Goal: Navigation & Orientation: Find specific page/section

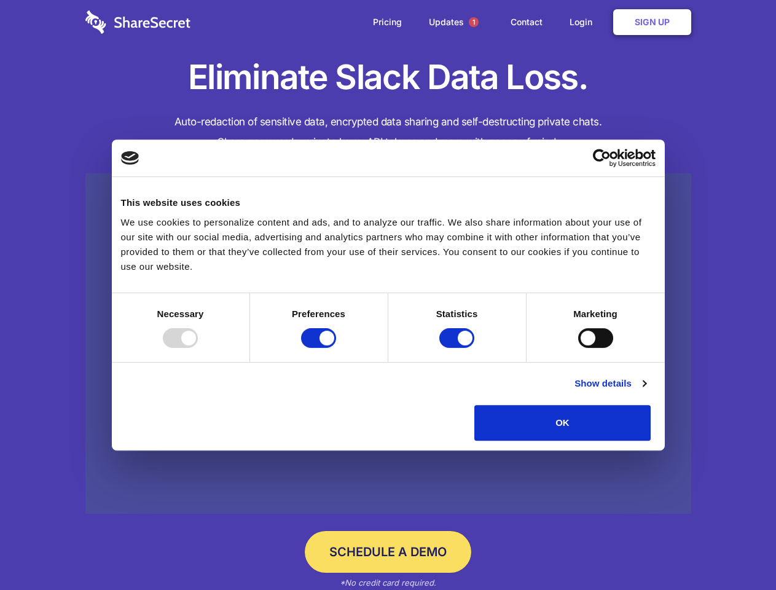
click at [198, 348] on div at bounding box center [180, 338] width 35 height 20
click at [336, 348] on input "Preferences" at bounding box center [318, 338] width 35 height 20
checkbox input "false"
click at [458, 348] on input "Statistics" at bounding box center [456, 338] width 35 height 20
checkbox input "false"
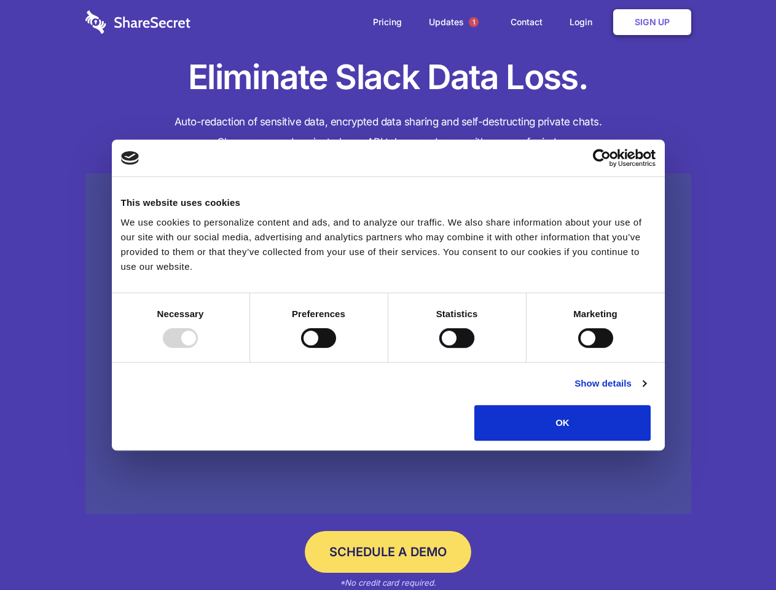
checkbox input "false"
click at [578, 348] on input "Marketing" at bounding box center [595, 338] width 35 height 20
checkbox input "true"
click at [646, 391] on link "Show details" at bounding box center [610, 383] width 71 height 15
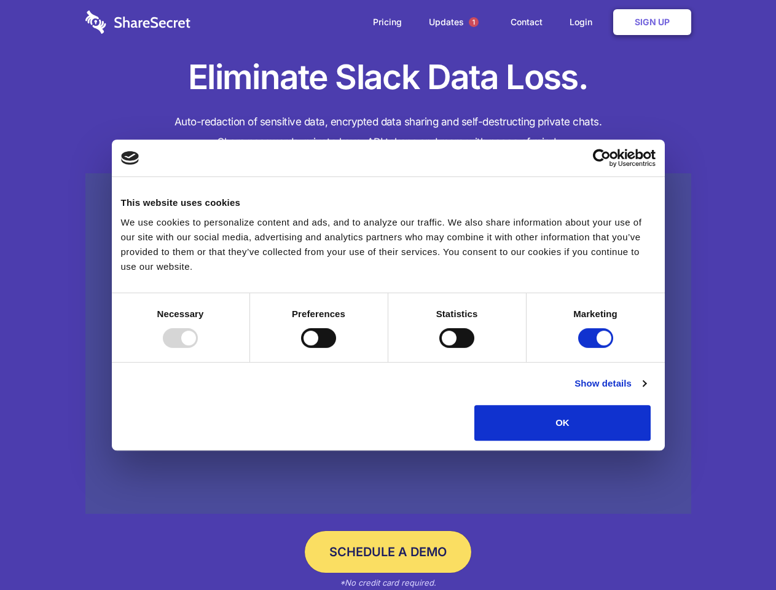
click at [0, 0] on li "Necessary 7 Necessary cookies help make a website usable by enabling basic func…" at bounding box center [0, 0] width 0 height 0
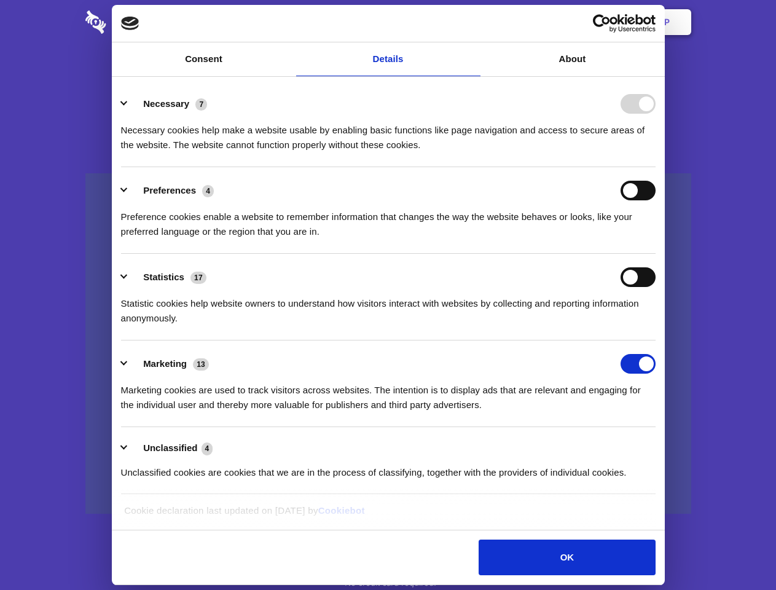
click at [473, 22] on span "1" at bounding box center [474, 22] width 10 height 10
